Goal: Task Accomplishment & Management: Manage account settings

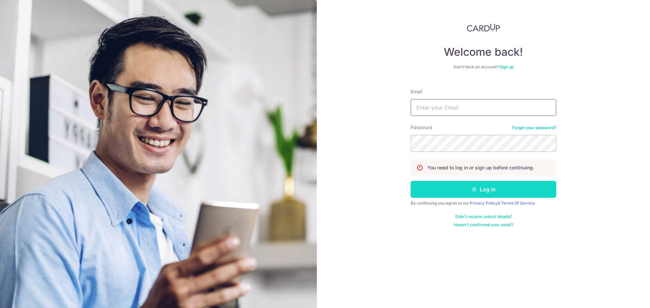
type input "[EMAIL_ADDRESS][DOMAIN_NAME]"
click at [438, 192] on button "Log in" at bounding box center [484, 189] width 146 height 17
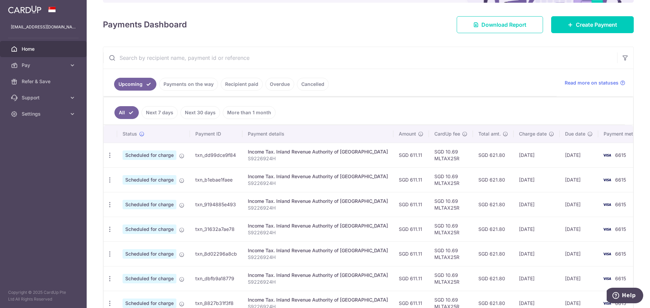
scroll to position [125, 0]
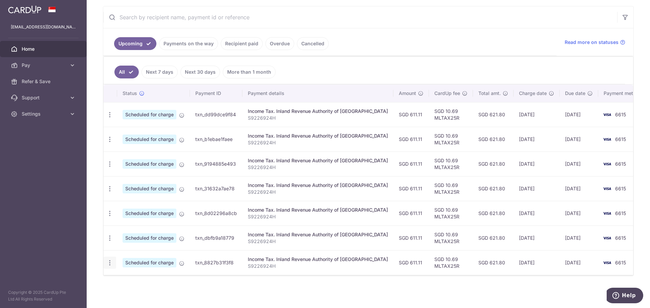
click at [109, 263] on icon "button" at bounding box center [109, 263] width 7 height 7
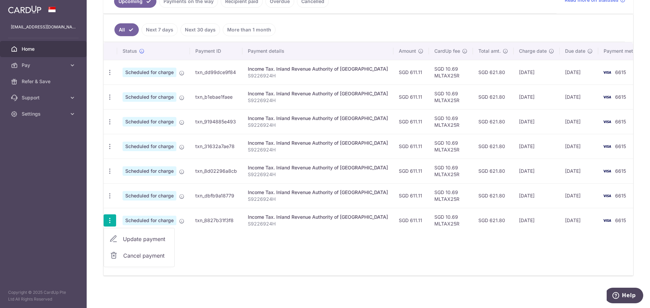
scroll to position [167, 0]
click at [124, 259] on span "Cancel payment" at bounding box center [145, 256] width 45 height 8
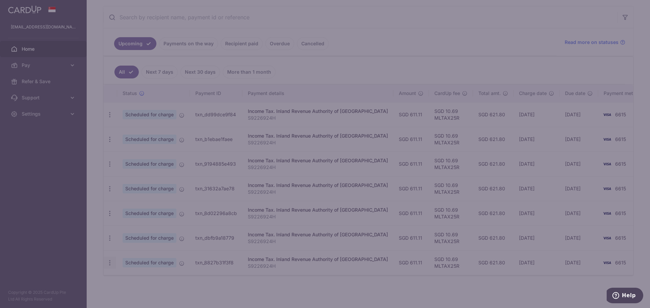
scroll to position [125, 0]
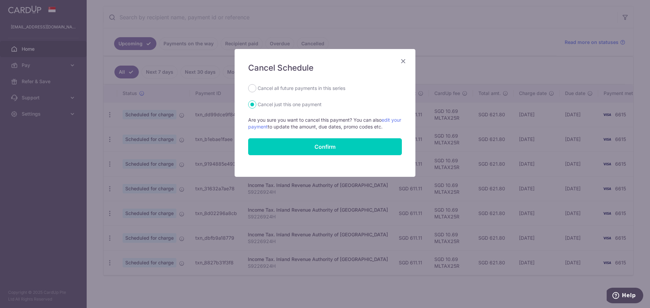
click at [320, 90] on label "Cancel all future payments in this series" at bounding box center [302, 88] width 88 height 8
click at [256, 90] on input "Cancel all future payments in this series" at bounding box center [252, 88] width 8 height 8
radio input "true"
click at [295, 147] on button "Confirm" at bounding box center [325, 146] width 154 height 17
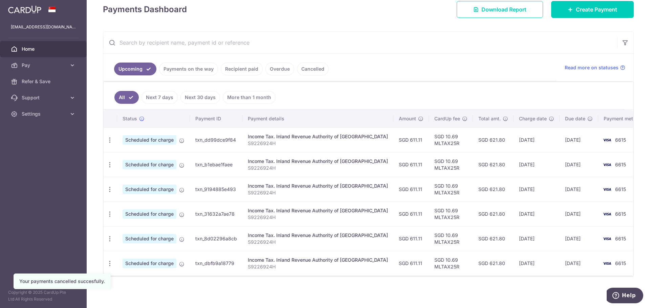
scroll to position [100, 0]
click at [112, 137] on icon "button" at bounding box center [109, 139] width 7 height 7
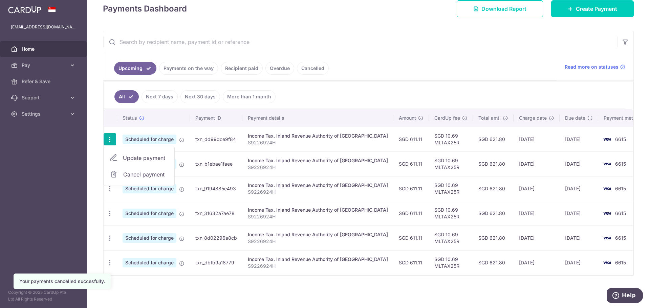
click at [131, 176] on span "Cancel payment" at bounding box center [145, 175] width 45 height 8
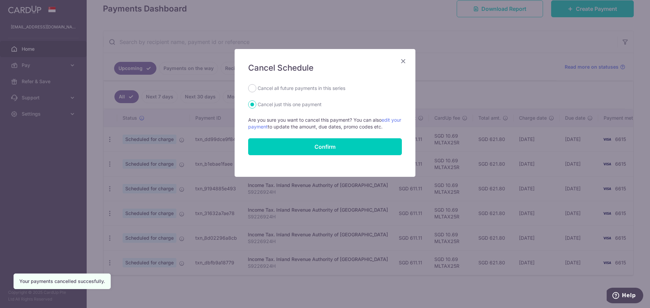
click at [301, 90] on label "Cancel all future payments in this series" at bounding box center [302, 88] width 88 height 8
click at [256, 90] on input "Cancel all future payments in this series" at bounding box center [252, 88] width 8 height 8
radio input "true"
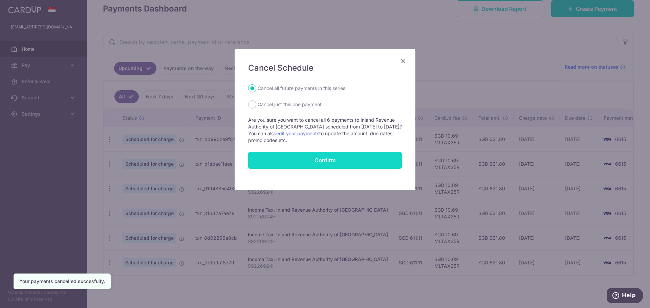
click at [310, 163] on button "Confirm" at bounding box center [325, 160] width 154 height 17
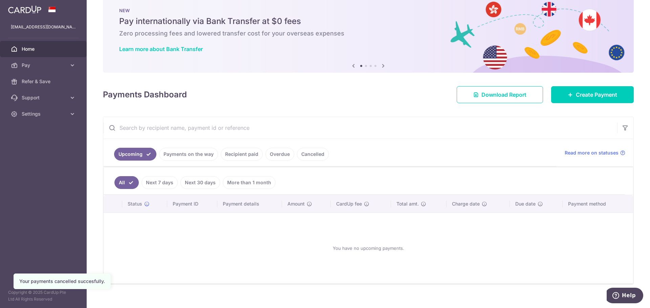
scroll to position [22, 0]
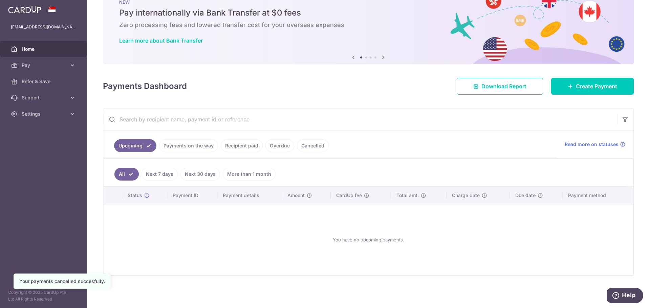
click at [204, 146] on link "Payments on the way" at bounding box center [188, 145] width 59 height 13
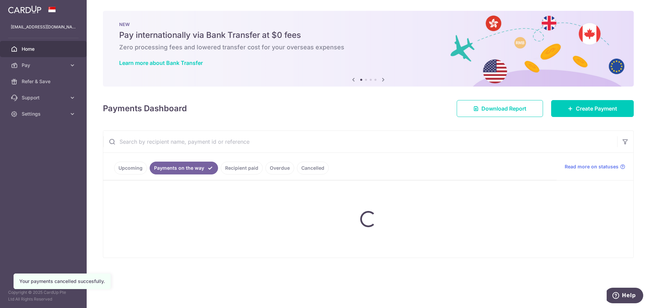
scroll to position [0, 0]
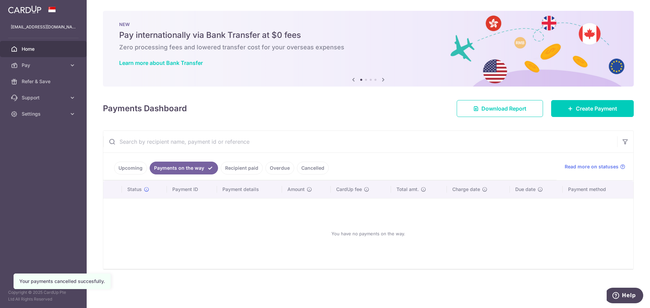
click at [231, 171] on link "Recipient paid" at bounding box center [242, 168] width 42 height 13
